Goal: Navigation & Orientation: Find specific page/section

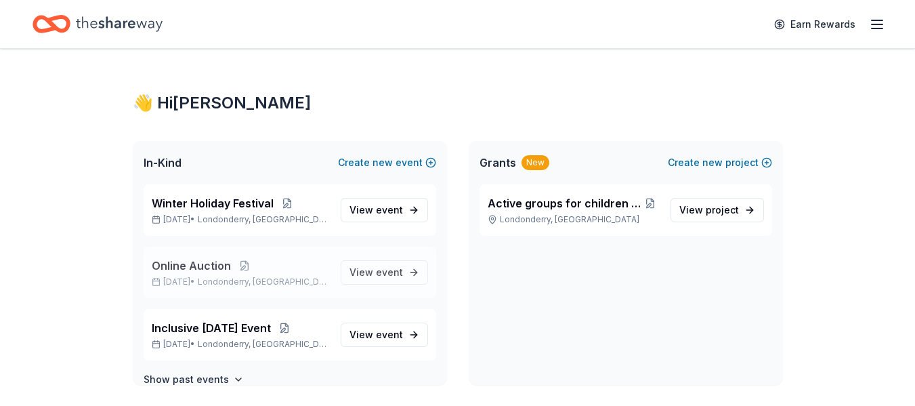
click at [211, 263] on span "Online Auction" at bounding box center [191, 265] width 79 height 16
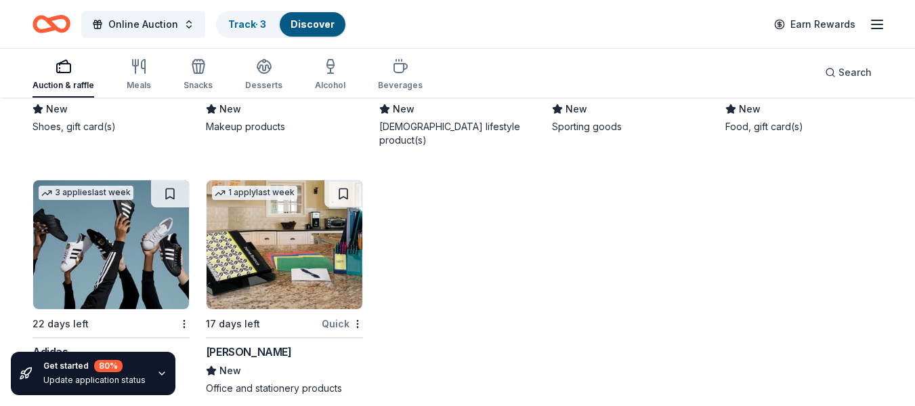
scroll to position [8354, 0]
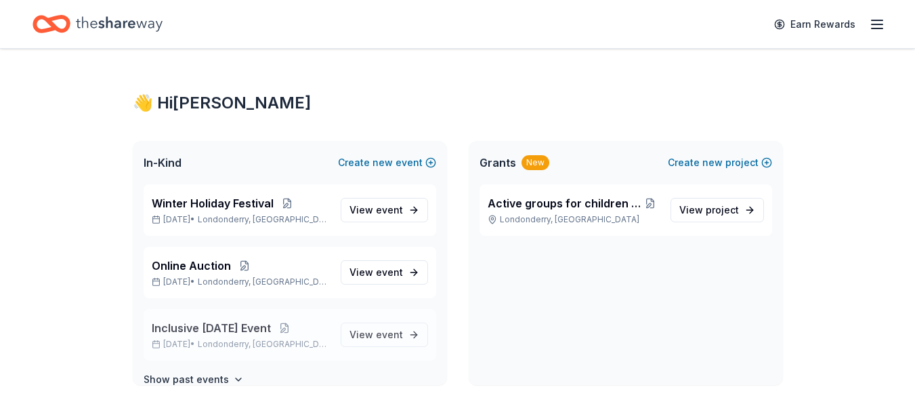
click at [217, 330] on span "Inclusive [DATE] Event" at bounding box center [211, 328] width 119 height 16
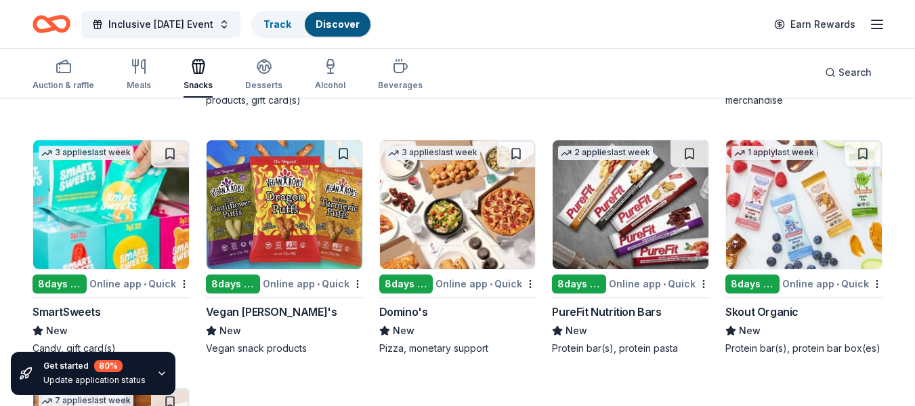
scroll to position [1902, 0]
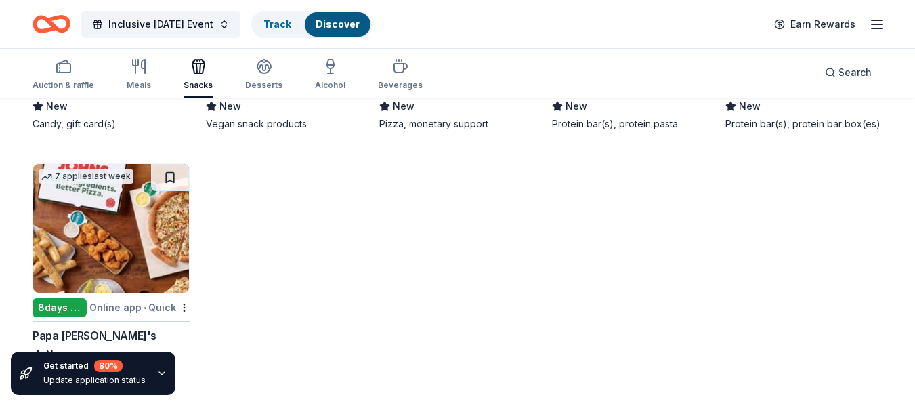
click at [156, 371] on icon "button" at bounding box center [161, 373] width 11 height 11
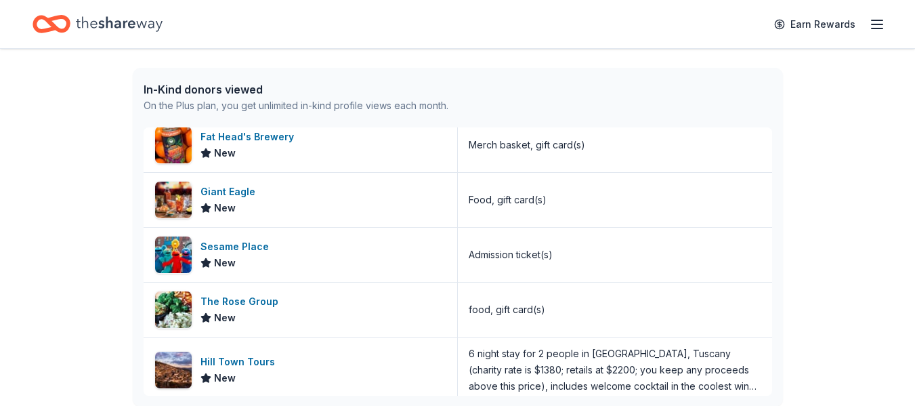
scroll to position [455, 0]
